Goal: Find specific page/section: Find specific page/section

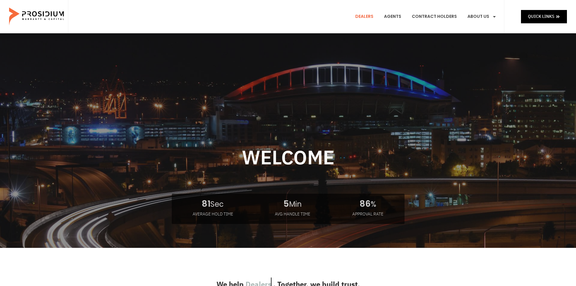
click at [360, 19] on link "Dealers" at bounding box center [363, 16] width 27 height 22
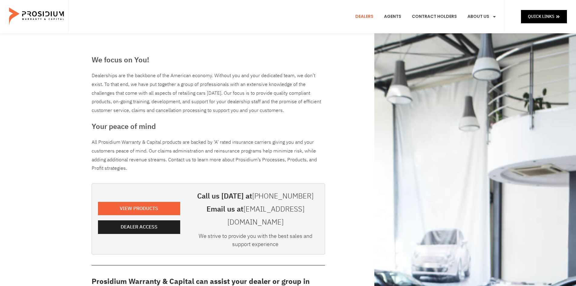
click at [138, 227] on div "Dealer Access" at bounding box center [139, 228] width 82 height 16
click at [139, 222] on span "Dealer Access" at bounding box center [140, 226] width 37 height 9
